Goal: Transaction & Acquisition: Purchase product/service

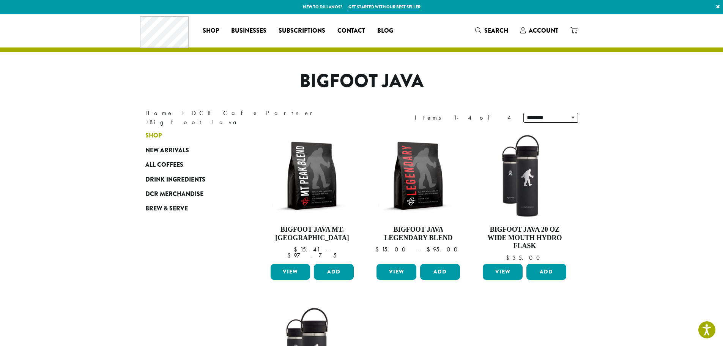
click at [162, 132] on link "Shop" at bounding box center [190, 135] width 91 height 14
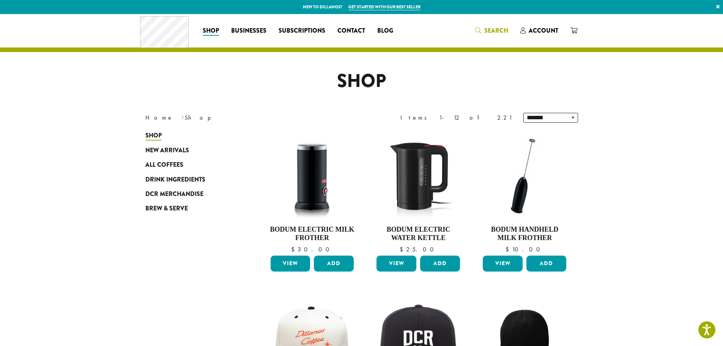
click at [490, 32] on span "Search" at bounding box center [496, 30] width 24 height 9
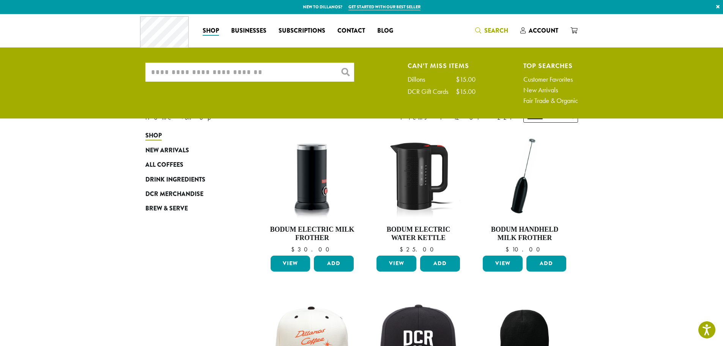
click at [262, 76] on input "What are you searching for?" at bounding box center [249, 72] width 209 height 19
type input "*****"
